Goal: Go to known website: Access a specific website the user already knows

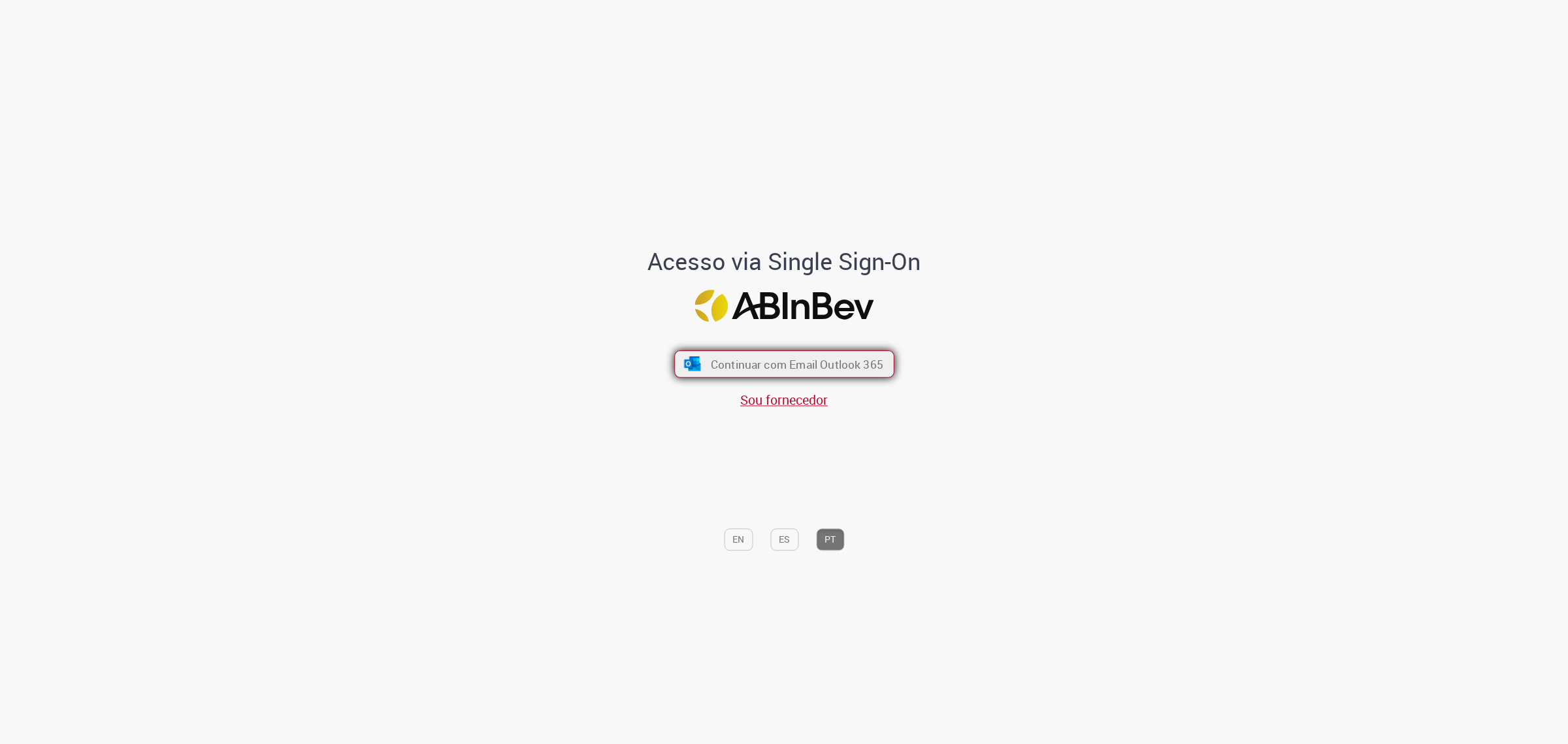
click at [809, 356] on span "Continuar com Email Outlook 365" at bounding box center [796, 363] width 173 height 15
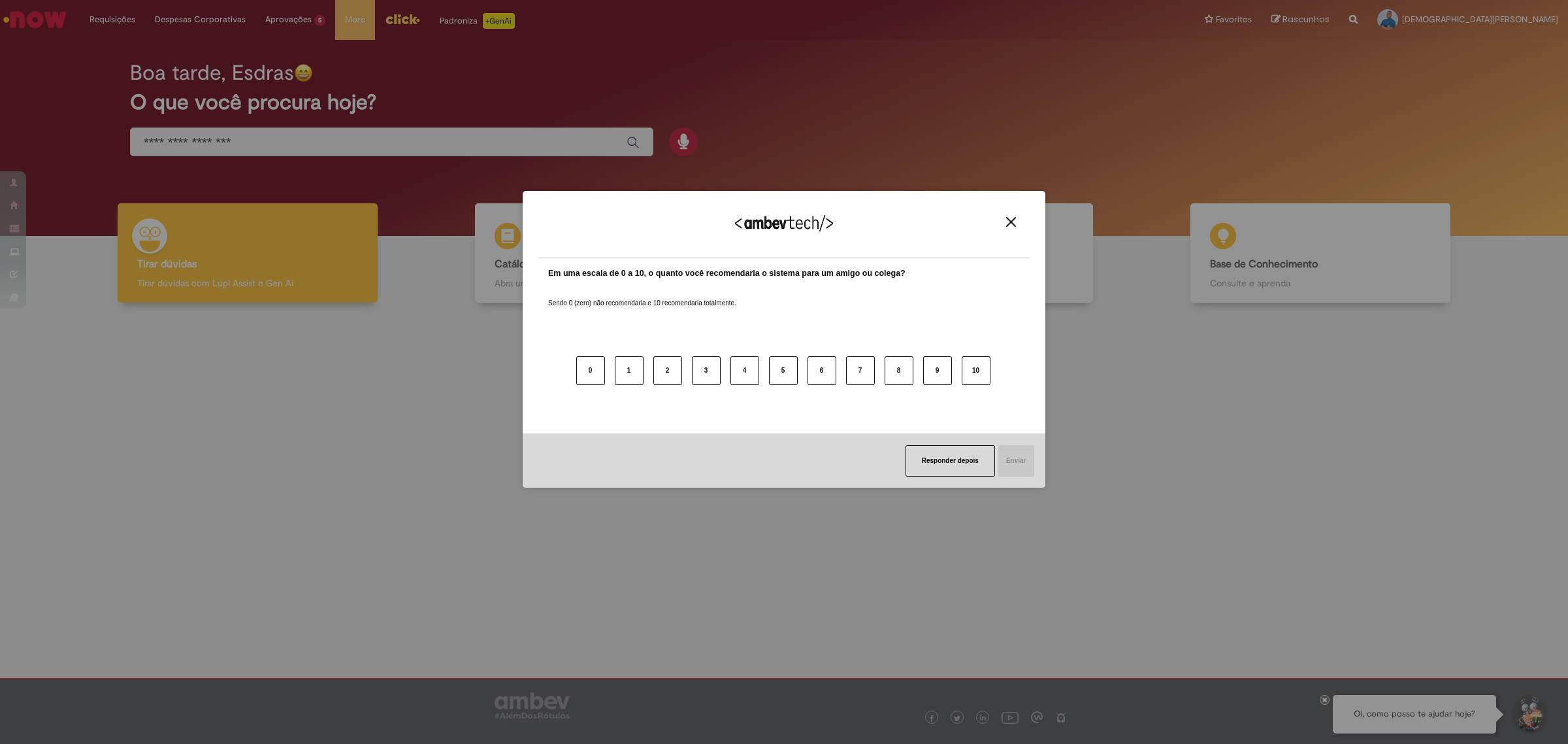
click at [1010, 223] on img "Close" at bounding box center [1011, 222] width 10 height 10
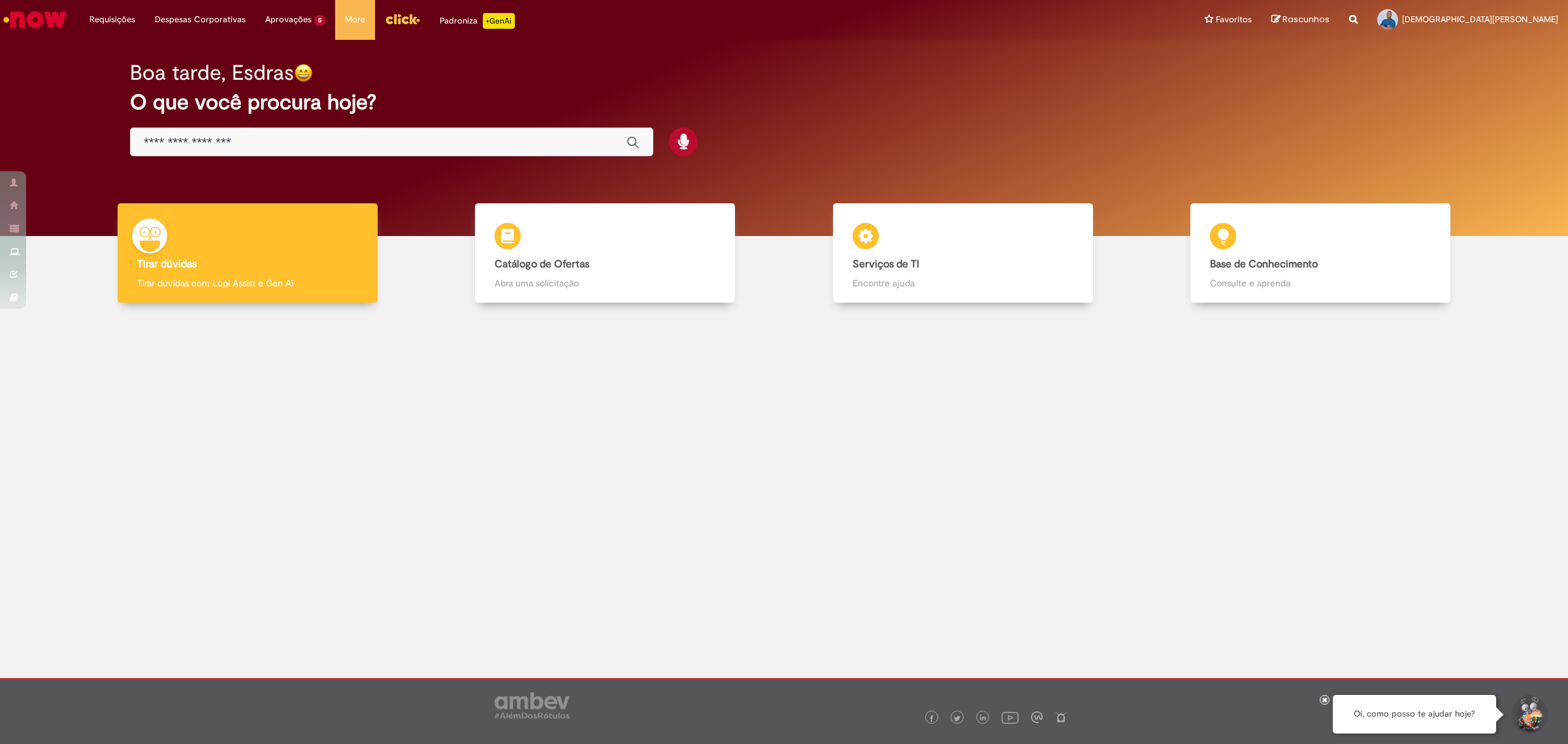
click at [591, 488] on div at bounding box center [784, 439] width 1549 height 253
click at [33, 19] on img "Ir para a Homepage" at bounding box center [34, 19] width 67 height 26
